Goal: Task Accomplishment & Management: Manage account settings

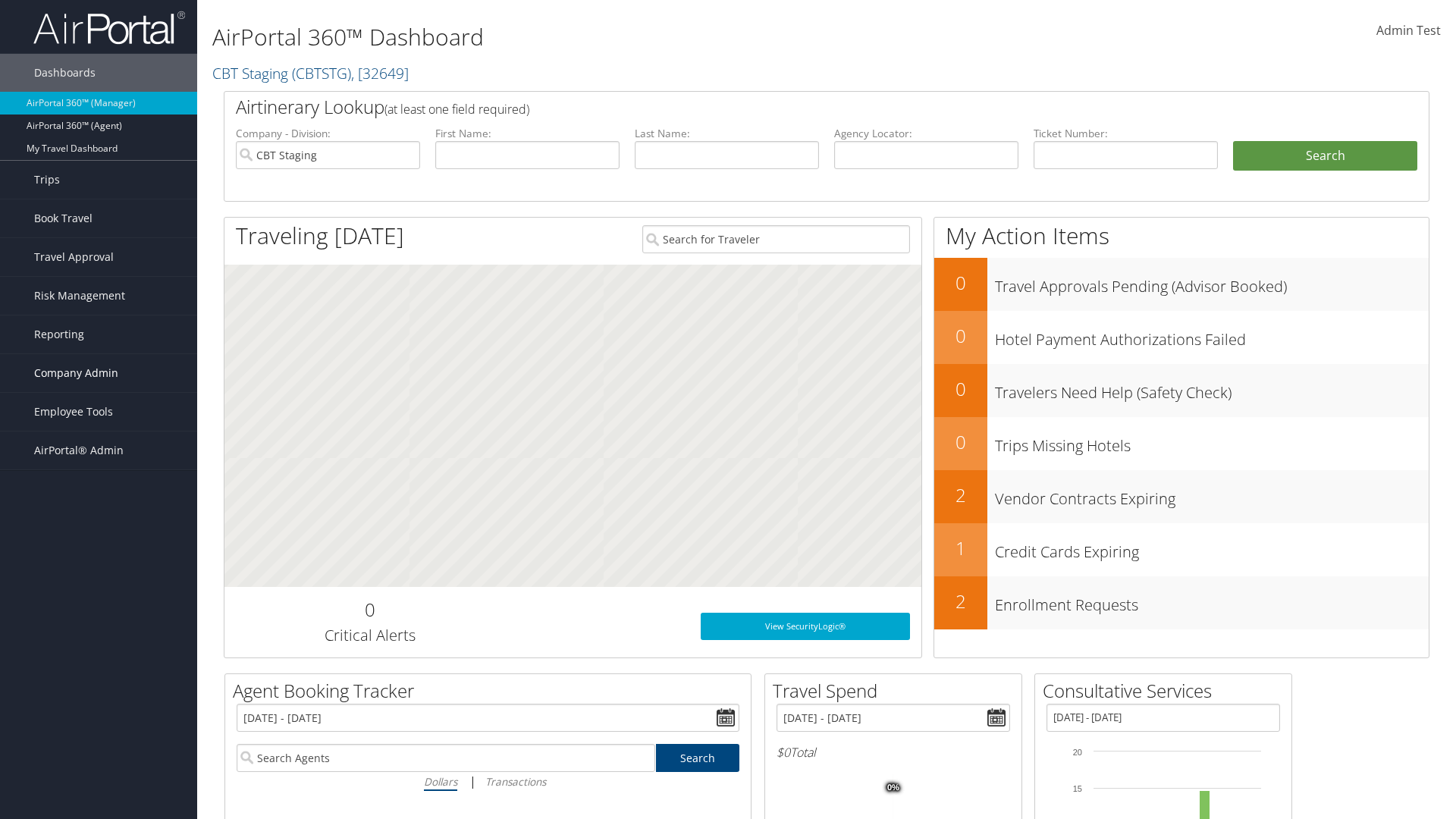
click at [98, 373] on span "Company Admin" at bounding box center [76, 373] width 84 height 38
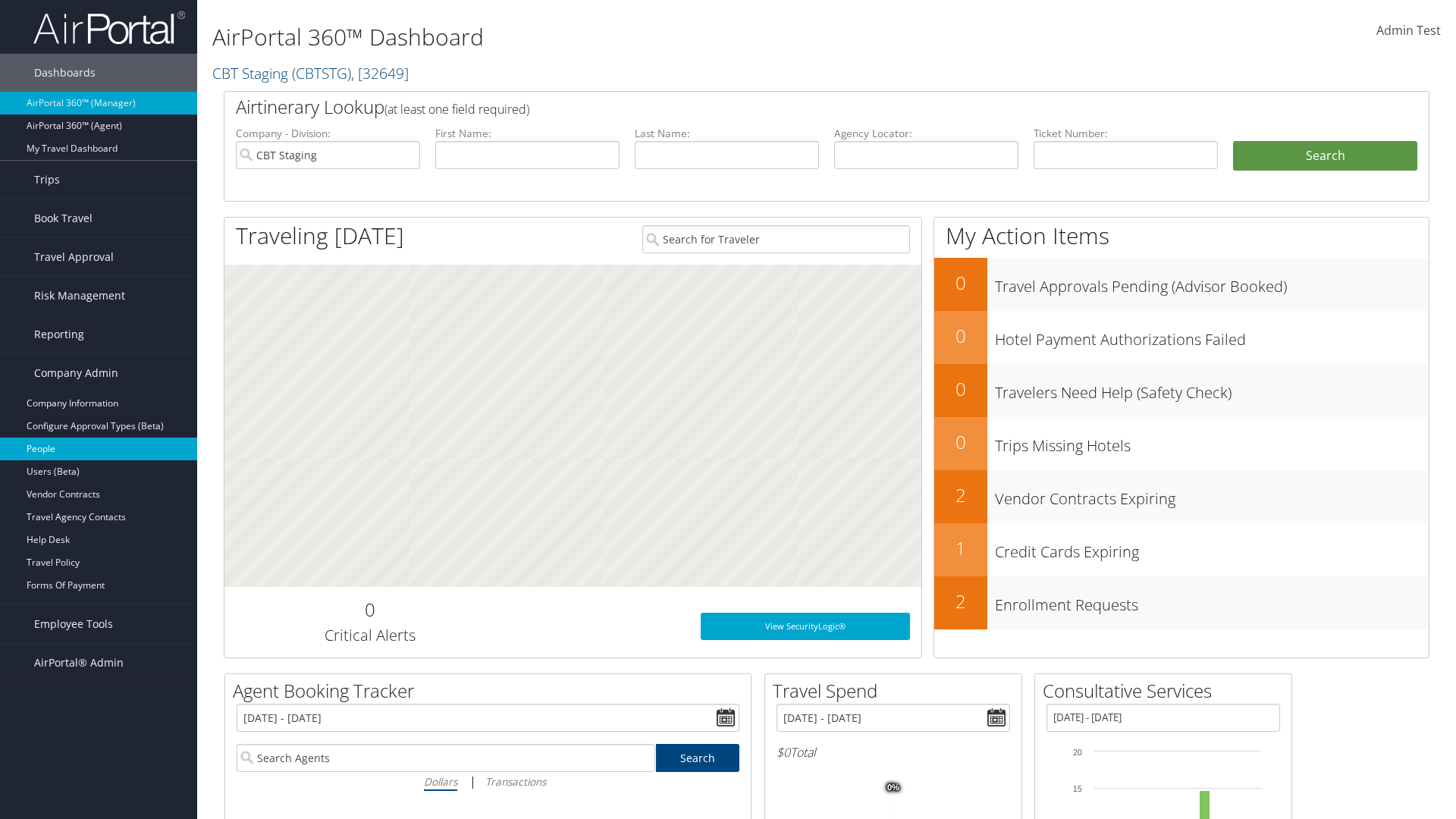
click at [98, 449] on link "People" at bounding box center [98, 449] width 197 height 22
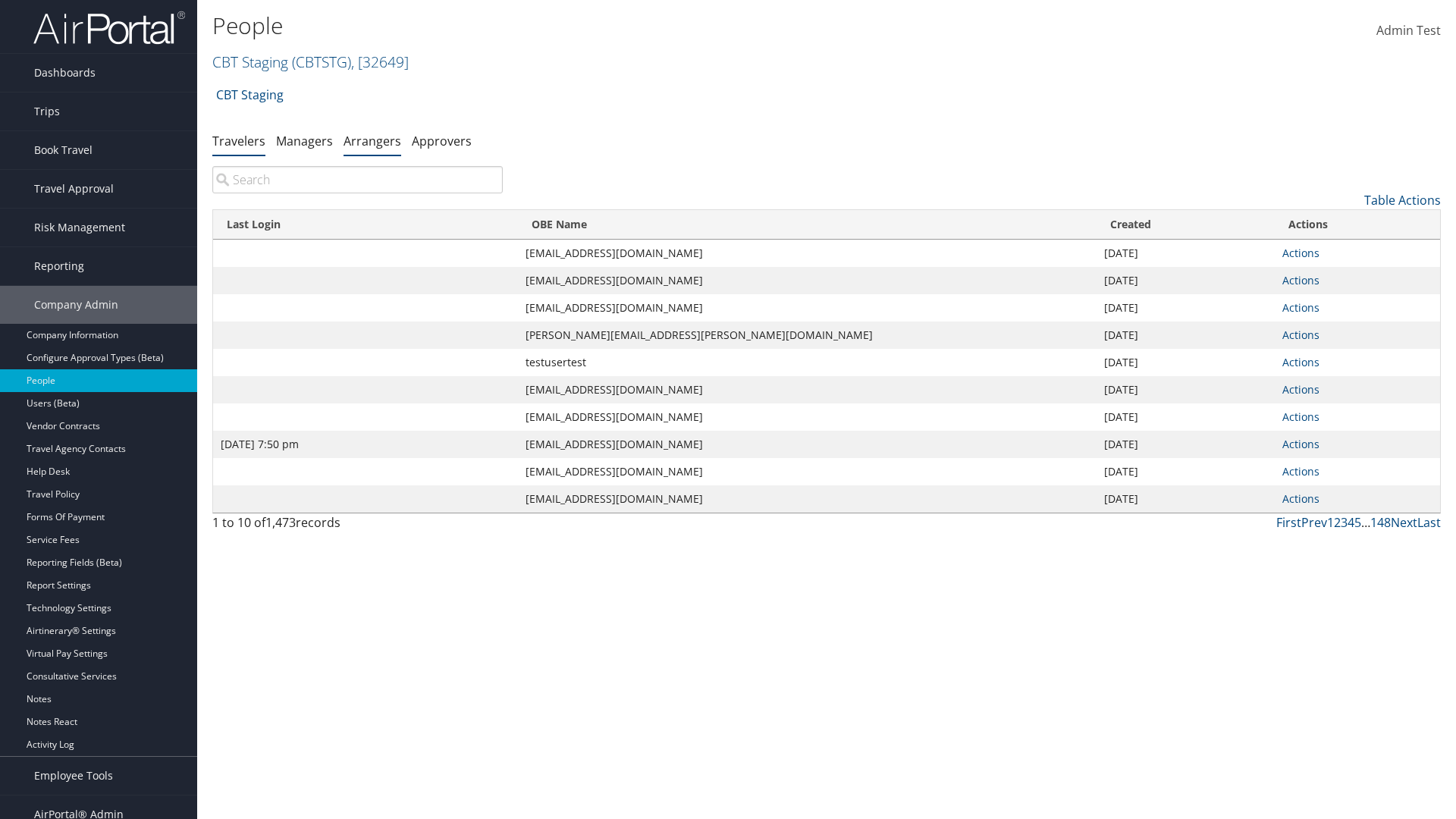
click at [372, 140] on link "Arrangers" at bounding box center [372, 141] width 58 height 17
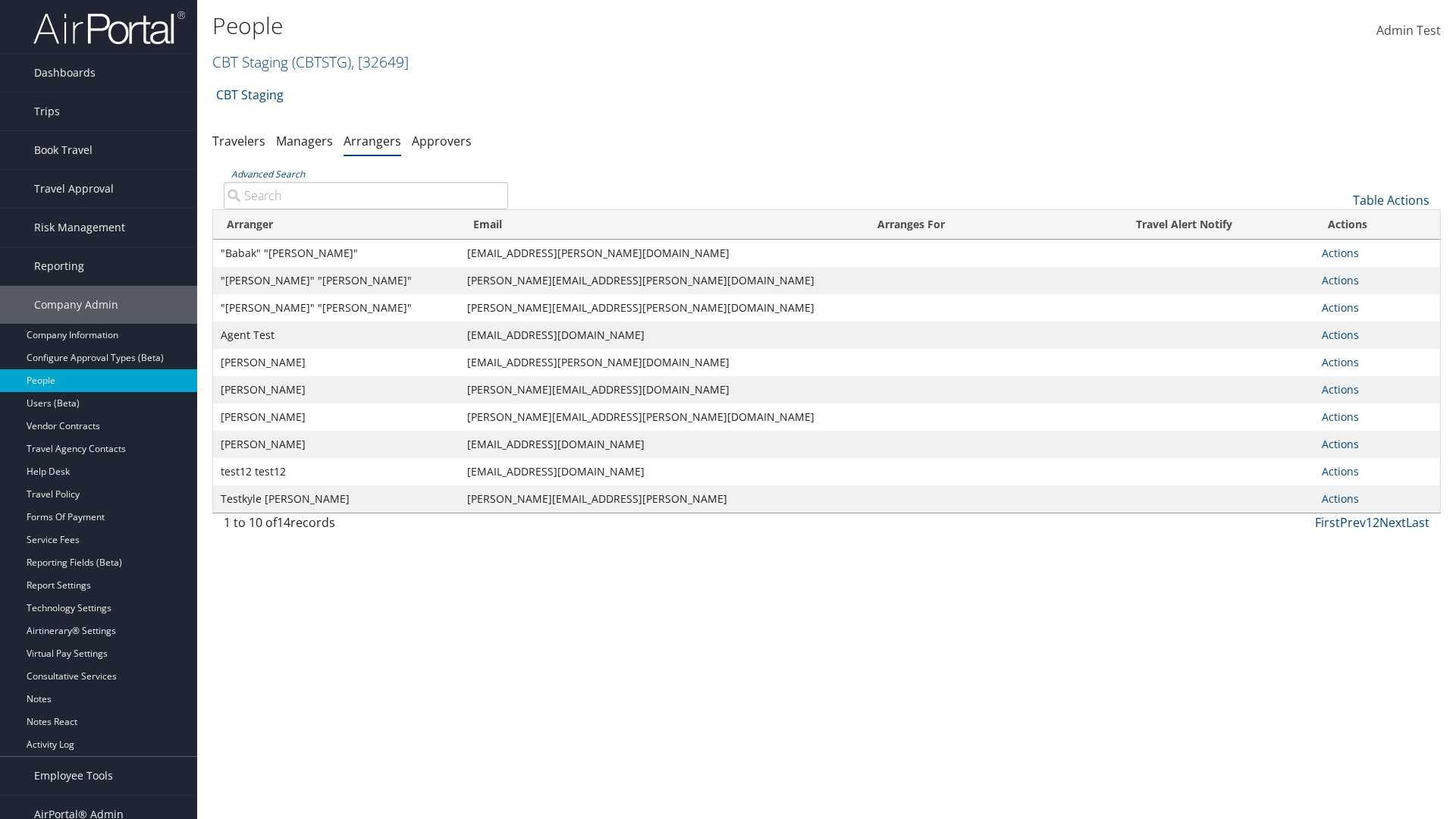
click at [366, 194] on input "Advanced Search" at bounding box center [366, 195] width 284 height 27
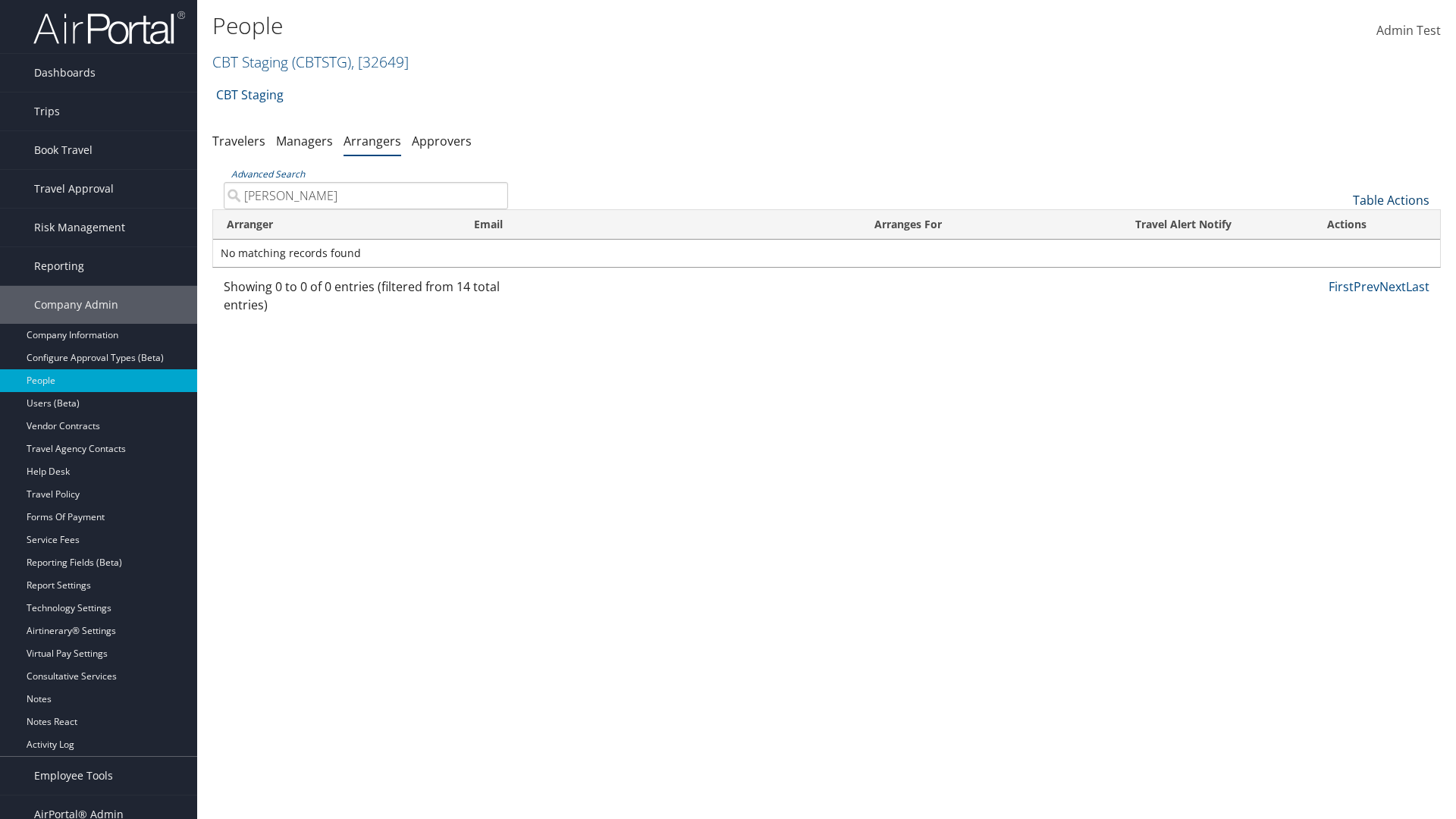
type input "AARON ADAMS"
click at [1391, 200] on link "Table Actions" at bounding box center [1391, 200] width 77 height 17
click at [1340, 223] on link "Add An Arranger" at bounding box center [1339, 223] width 199 height 26
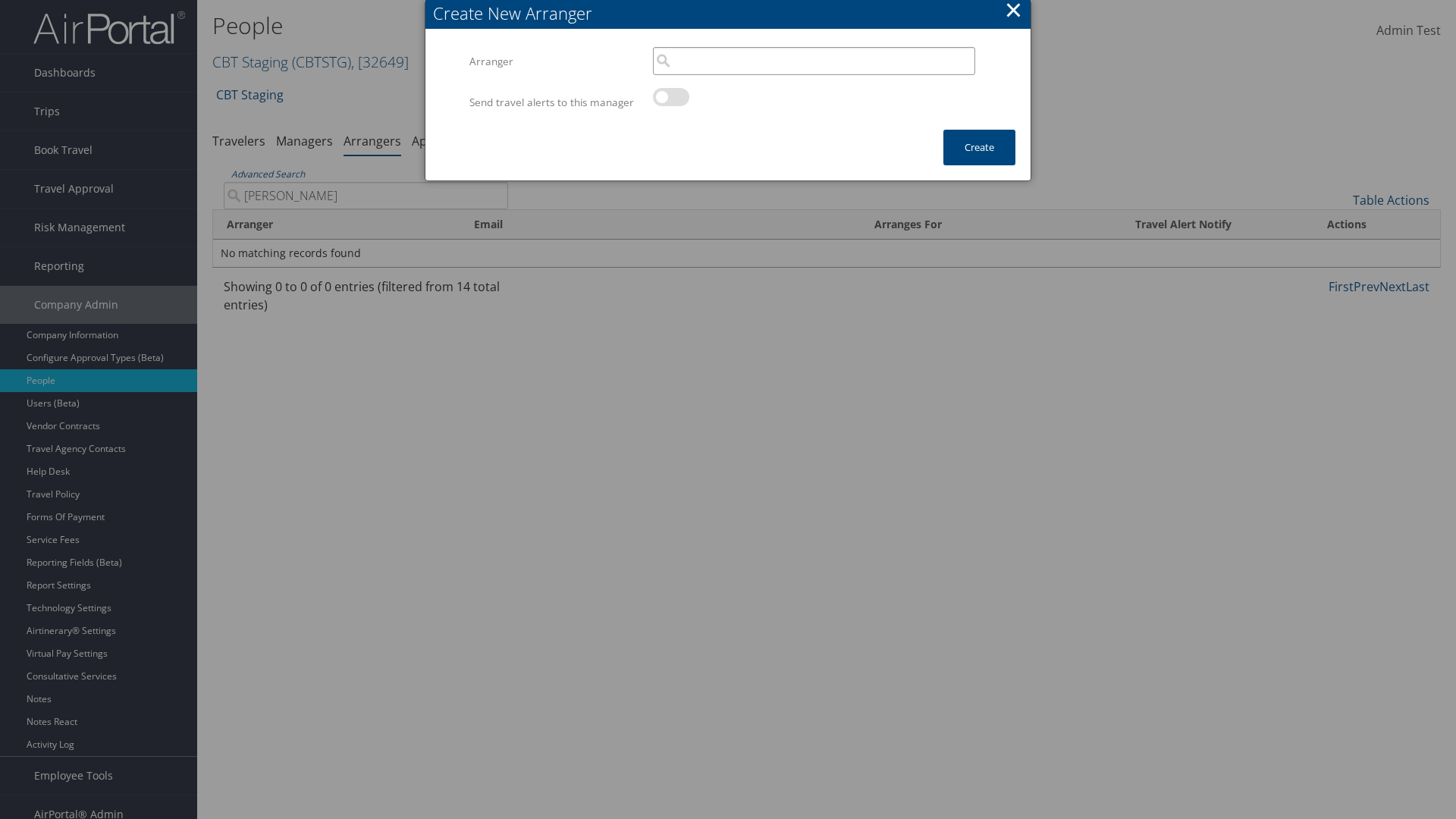
click at [814, 61] on input "search" at bounding box center [814, 61] width 323 height 28
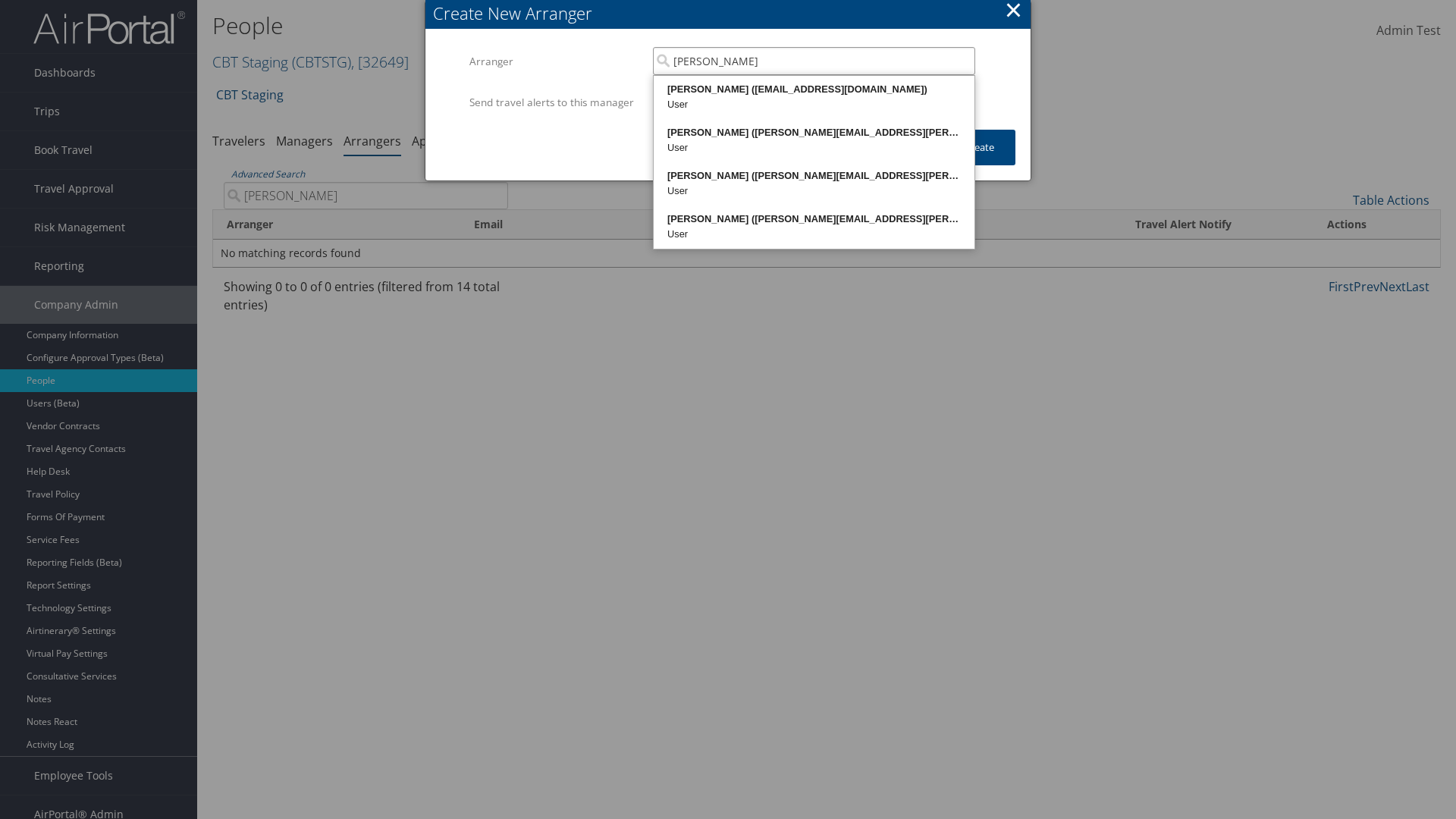
click at [814, 90] on div "AARON ADAMS (20768968@test898661.com)" at bounding box center [814, 90] width 316 height 15
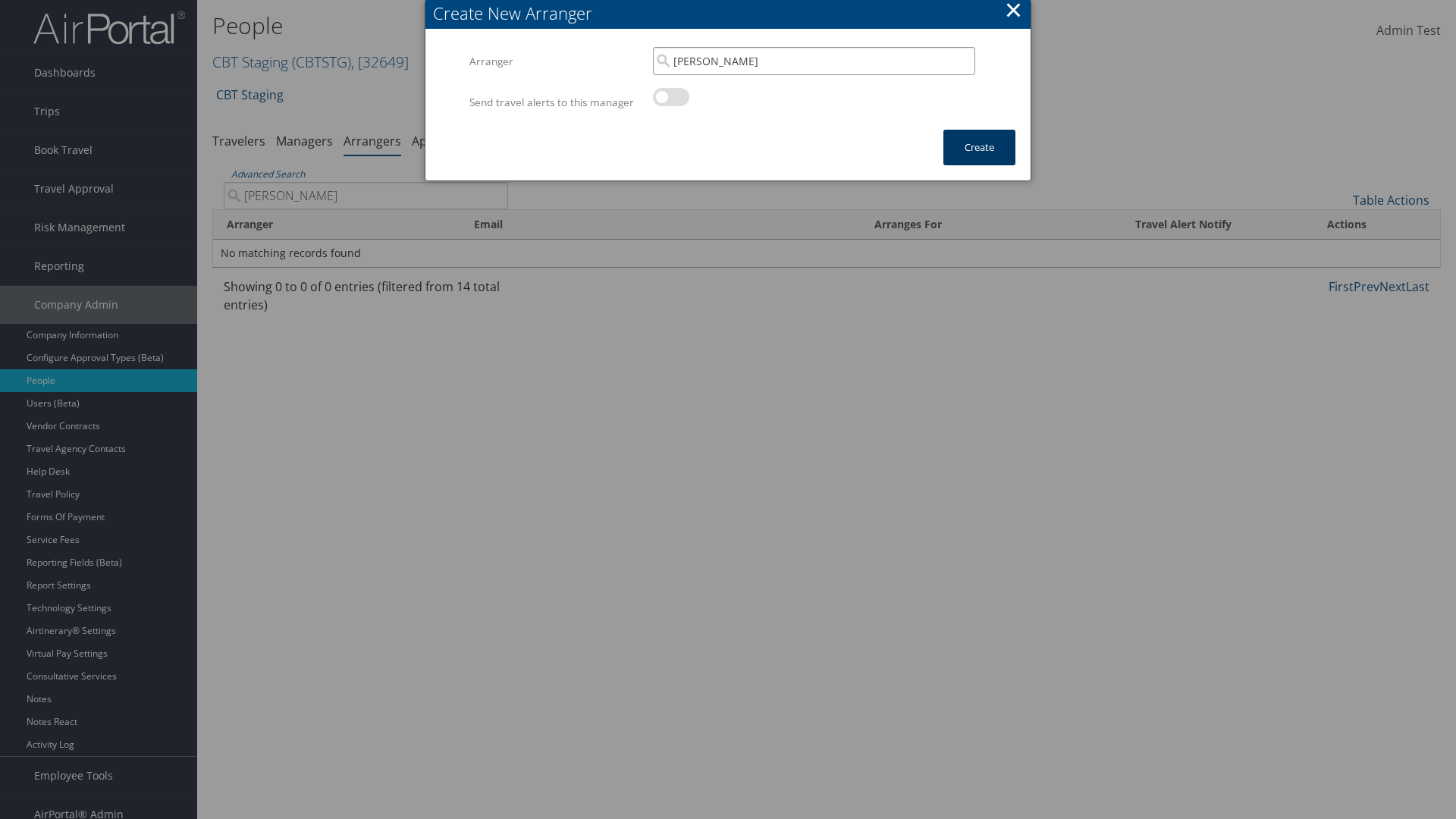
type input "AARON ADAMS"
click at [979, 162] on button "Create" at bounding box center [979, 148] width 72 height 36
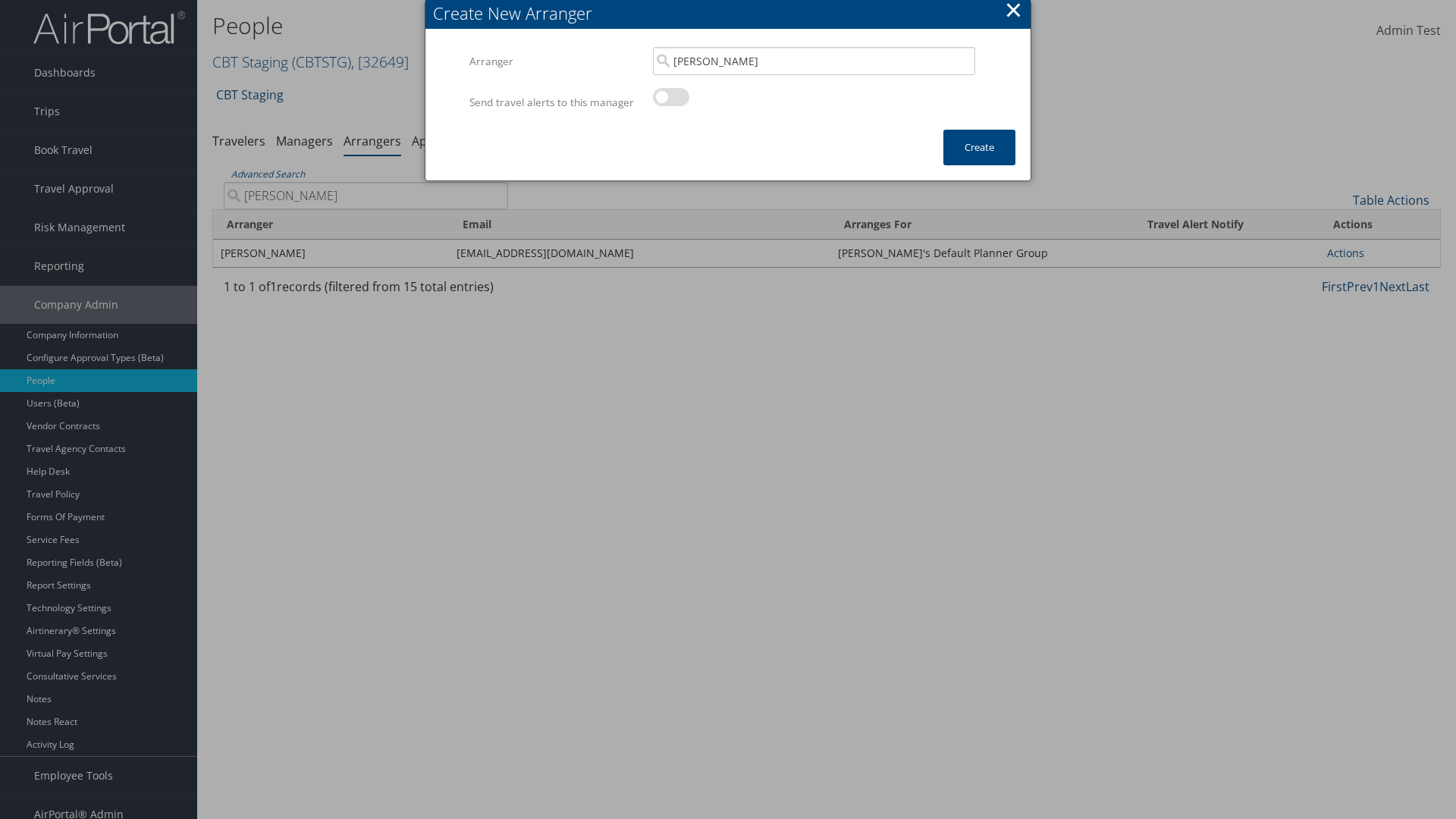
click at [366, 182] on input "AARON ADAMS" at bounding box center [366, 195] width 284 height 27
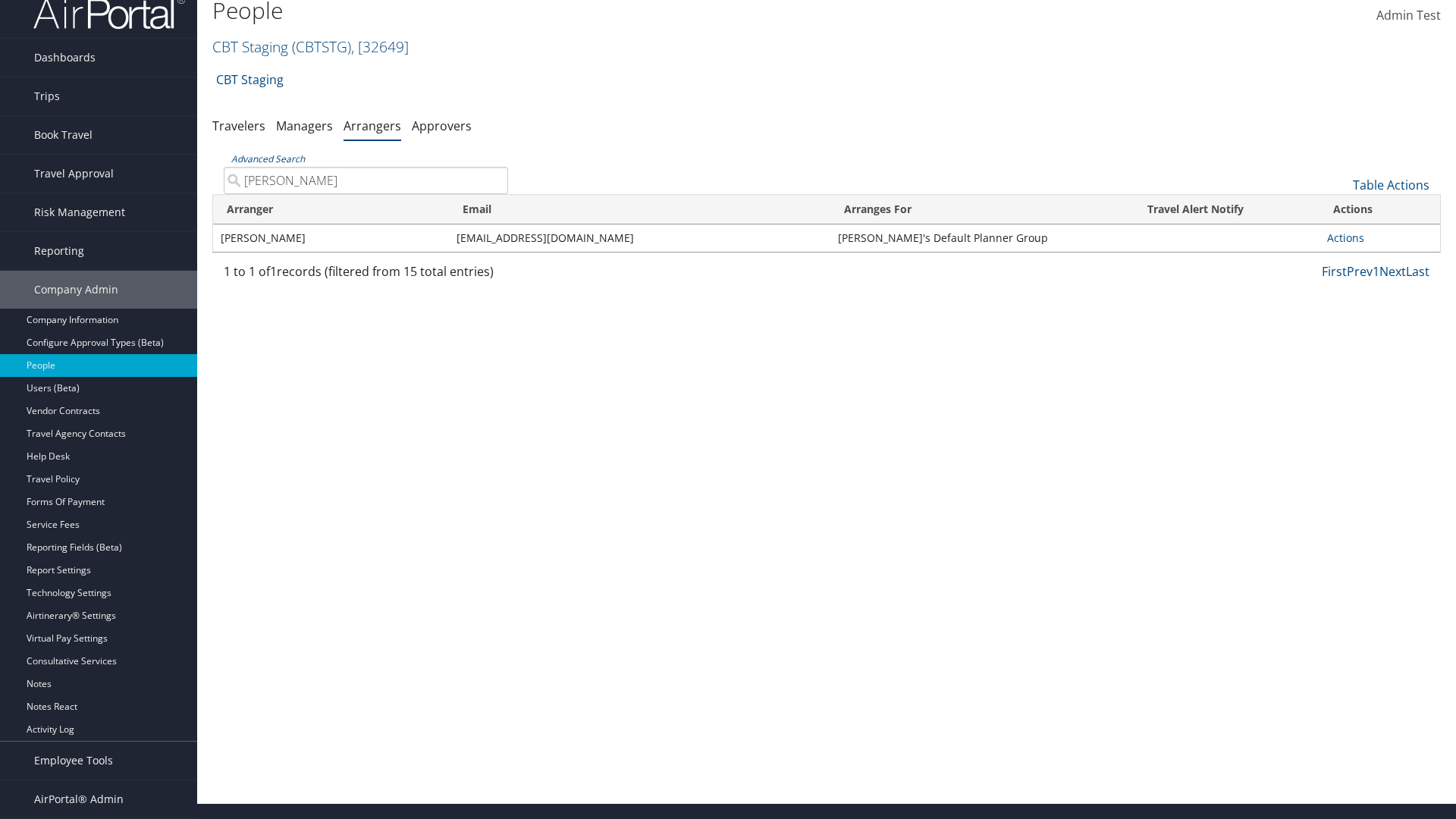
type input "AARON ADAMS"
